Goal: Find contact information: Find contact information

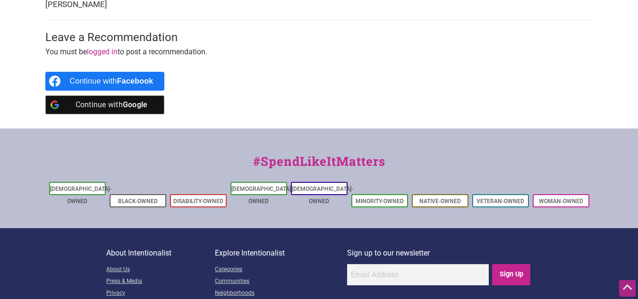
scroll to position [540, 0]
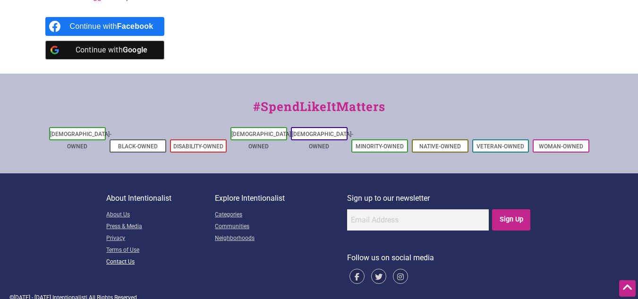
click at [119, 257] on link "Contact Us" at bounding box center [160, 263] width 109 height 12
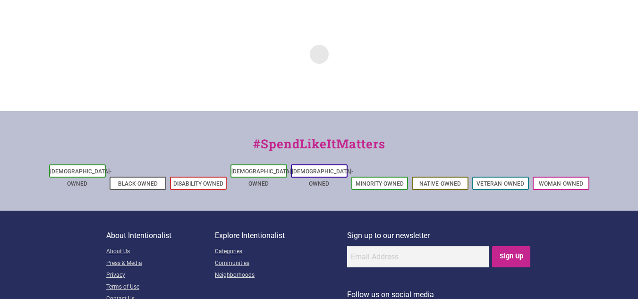
scroll to position [115, 0]
click at [107, 246] on link "About Us" at bounding box center [160, 252] width 109 height 12
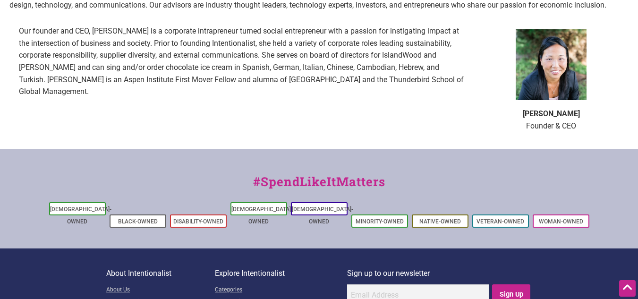
scroll to position [201, 0]
